Goal: Task Accomplishment & Management: Complete application form

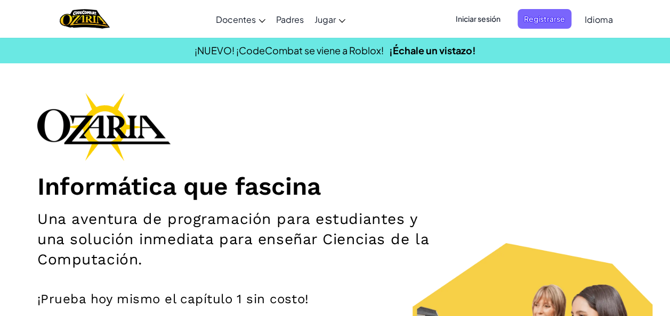
click at [464, 17] on span "Iniciar sesión" at bounding box center [478, 19] width 58 height 20
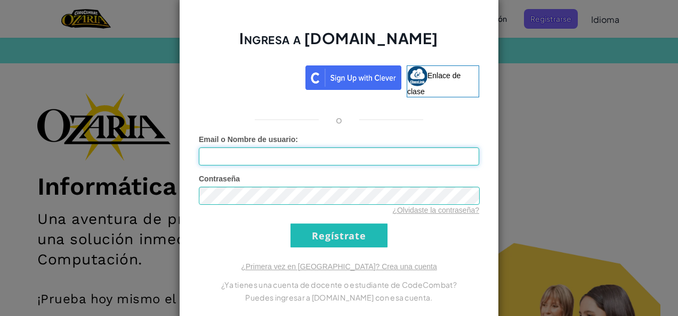
click at [301, 151] on input "Email o Nombre de usuario :" at bounding box center [339, 157] width 280 height 18
type input "[EMAIL_ADDRESS][DOMAIN_NAME]"
click at [348, 241] on input "Regístrate" at bounding box center [338, 236] width 97 height 24
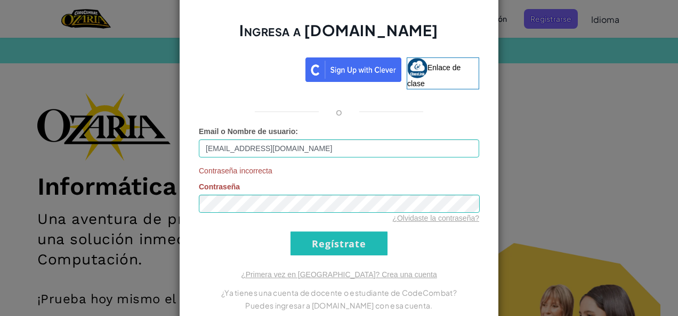
click at [542, 153] on div "Ingresa a [DOMAIN_NAME] Enlace de clase o Email o Nombre de usuario : [EMAIL_AD…" at bounding box center [339, 158] width 678 height 316
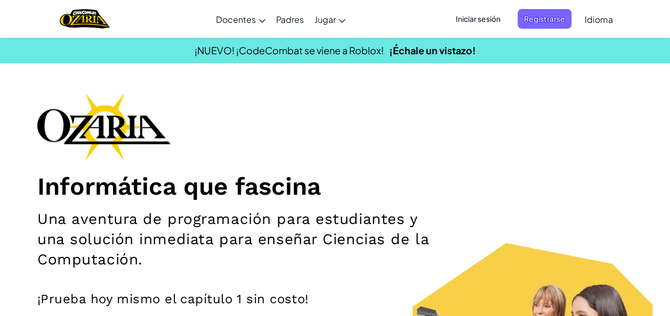
click at [479, 16] on span "Iniciar sesión" at bounding box center [478, 19] width 58 height 20
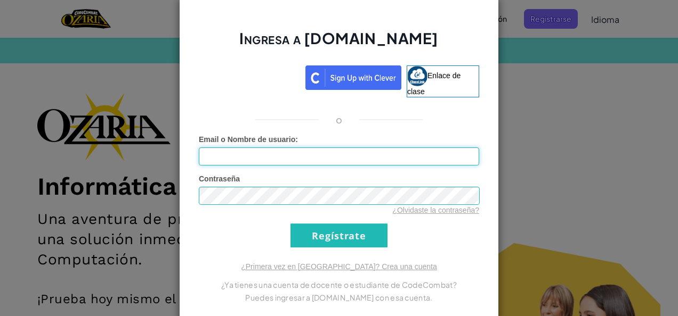
click at [443, 158] on input "Email o Nombre de usuario :" at bounding box center [339, 157] width 280 height 18
type input "[EMAIL_ADDRESS][DOMAIN_NAME]"
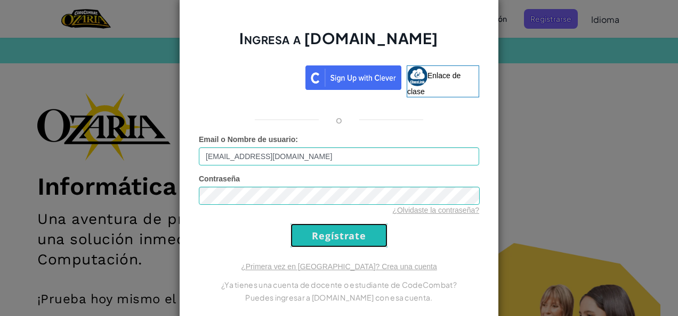
click at [370, 229] on input "Regístrate" at bounding box center [338, 236] width 97 height 24
